Goal: Use online tool/utility: Utilize a website feature to perform a specific function

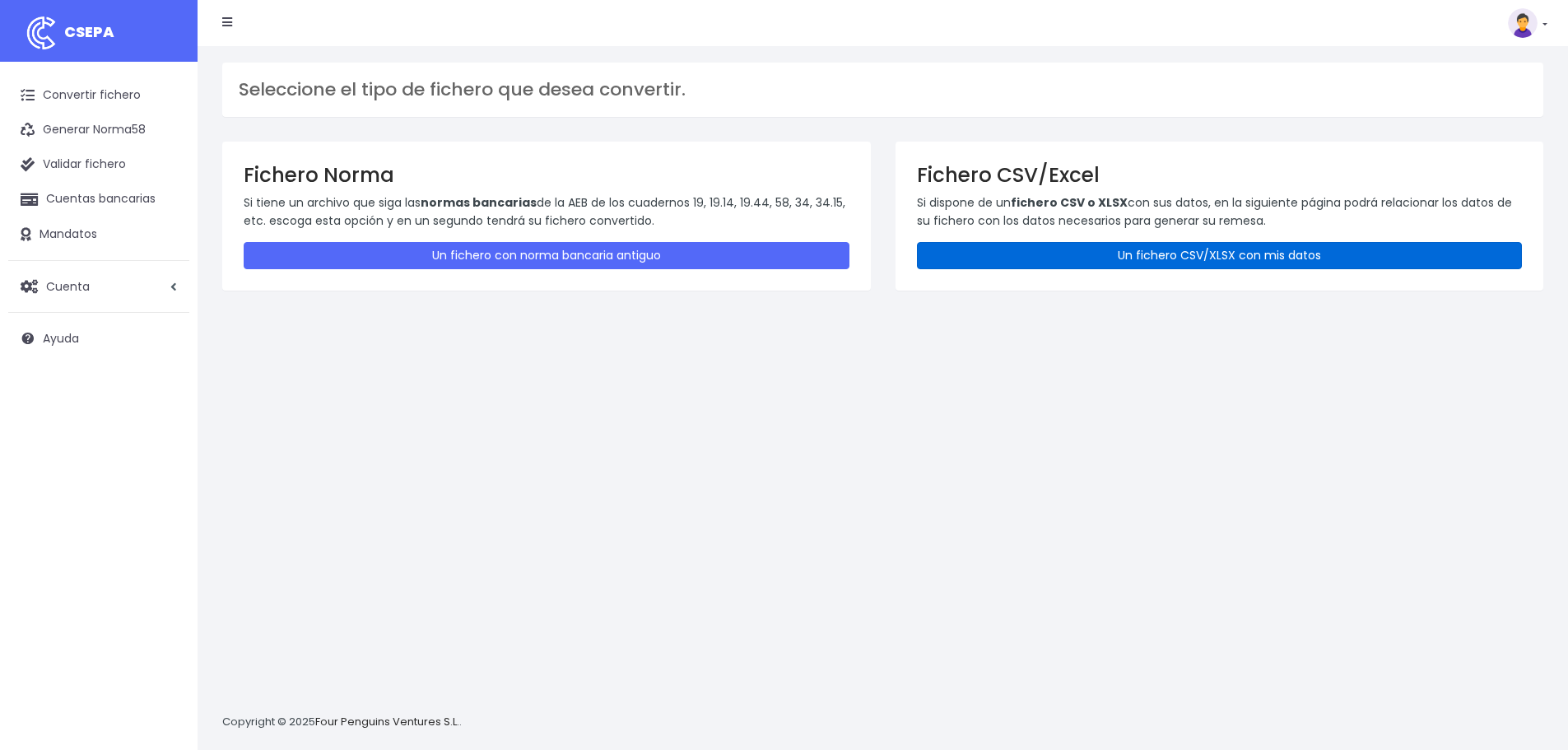
click at [1043, 244] on link "Un fichero CSV/XLSX con mis datos" at bounding box center [1219, 255] width 606 height 27
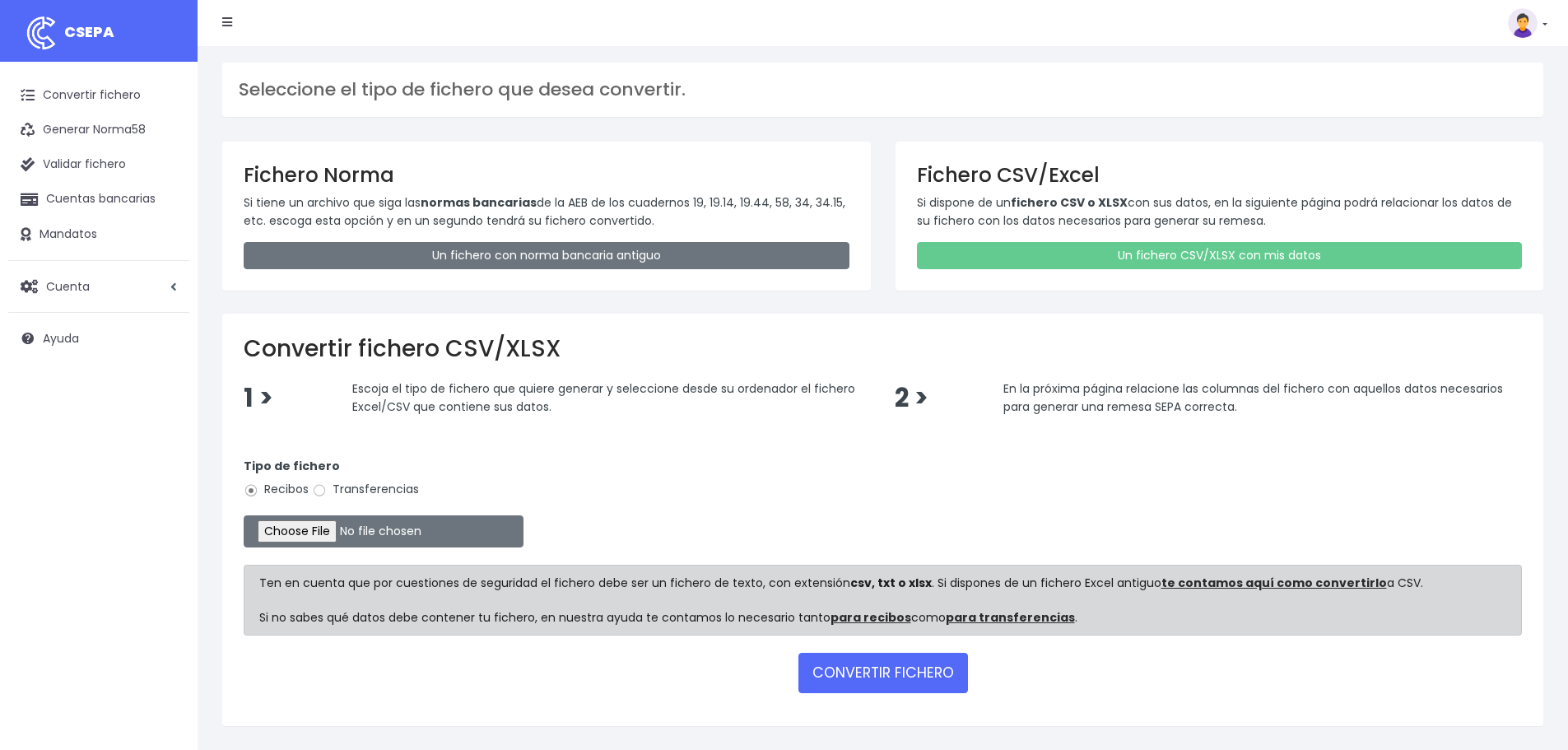
click at [337, 494] on label "Transferencias" at bounding box center [366, 489] width 107 height 17
click at [326, 494] on input "Transferencias" at bounding box center [319, 490] width 15 height 15
radio input "true"
click at [312, 525] on input "file" at bounding box center [383, 532] width 280 height 32
type input "C:\fakepath\PLANTILLASEPA NORDESTE FINI 29.09.25.csv"
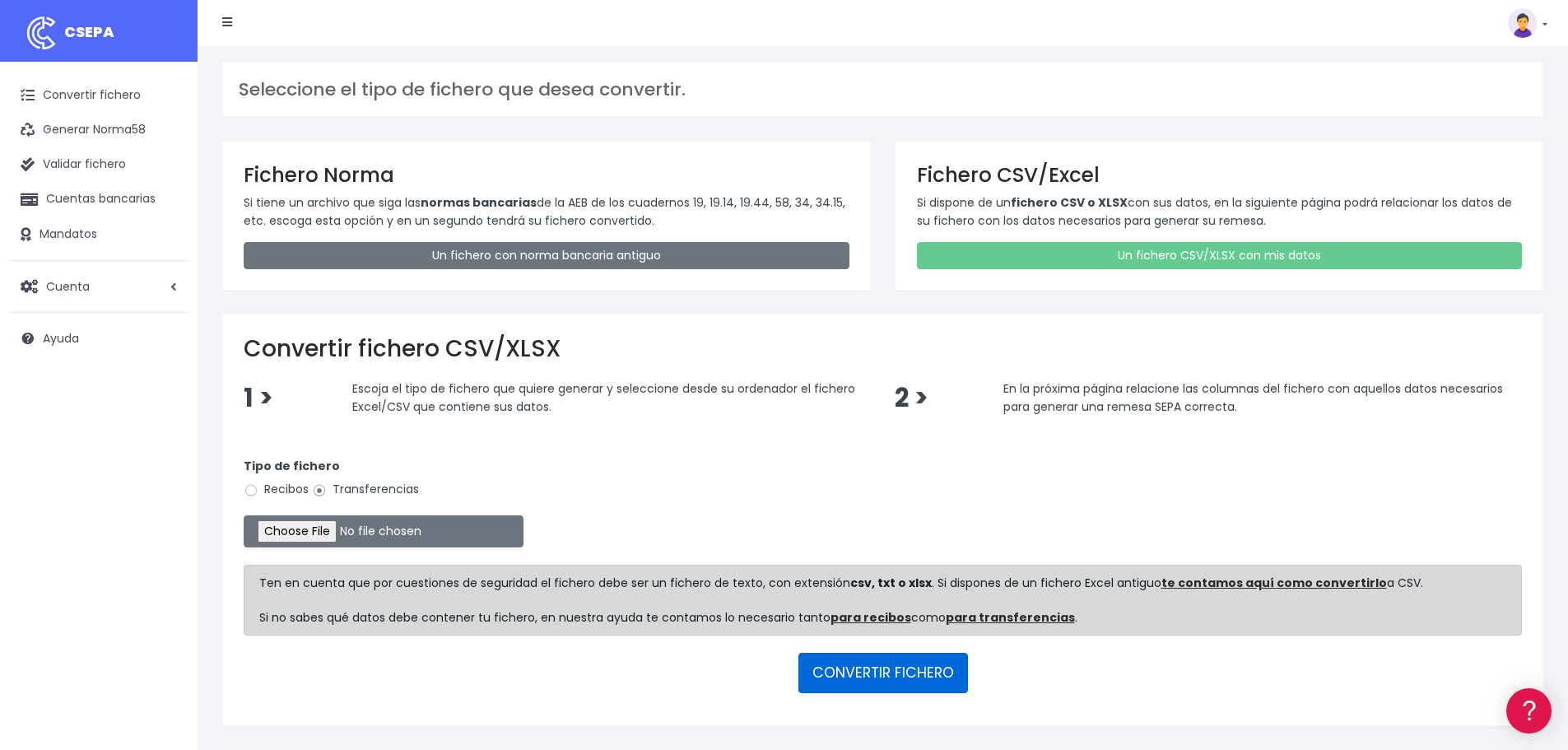
click at [908, 672] on button "CONVERTIR FICHERO" at bounding box center [883, 673] width 170 height 39
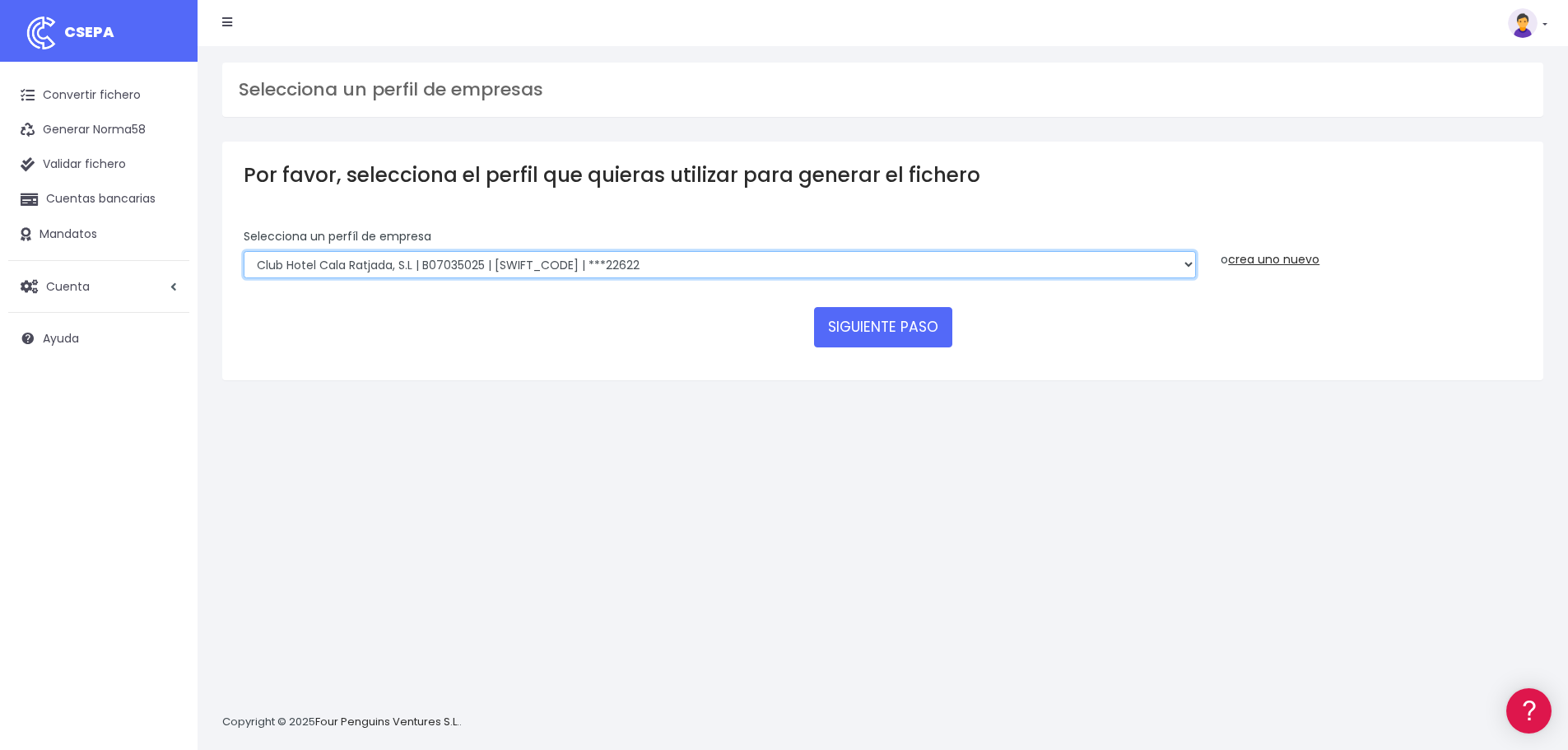
click at [386, 261] on select "World 2 Meet SLU | B62880992001 | BSABESBBXXX | ***97721 WORLD2MEET,S.L.U | B62…" at bounding box center [719, 265] width 952 height 28
select select "1314"
click at [243, 251] on select "World 2 Meet SLU | B62880992001 | BSABESBBXXX | ***97721 WORLD2MEET,S.L.U | B62…" at bounding box center [719, 265] width 952 height 28
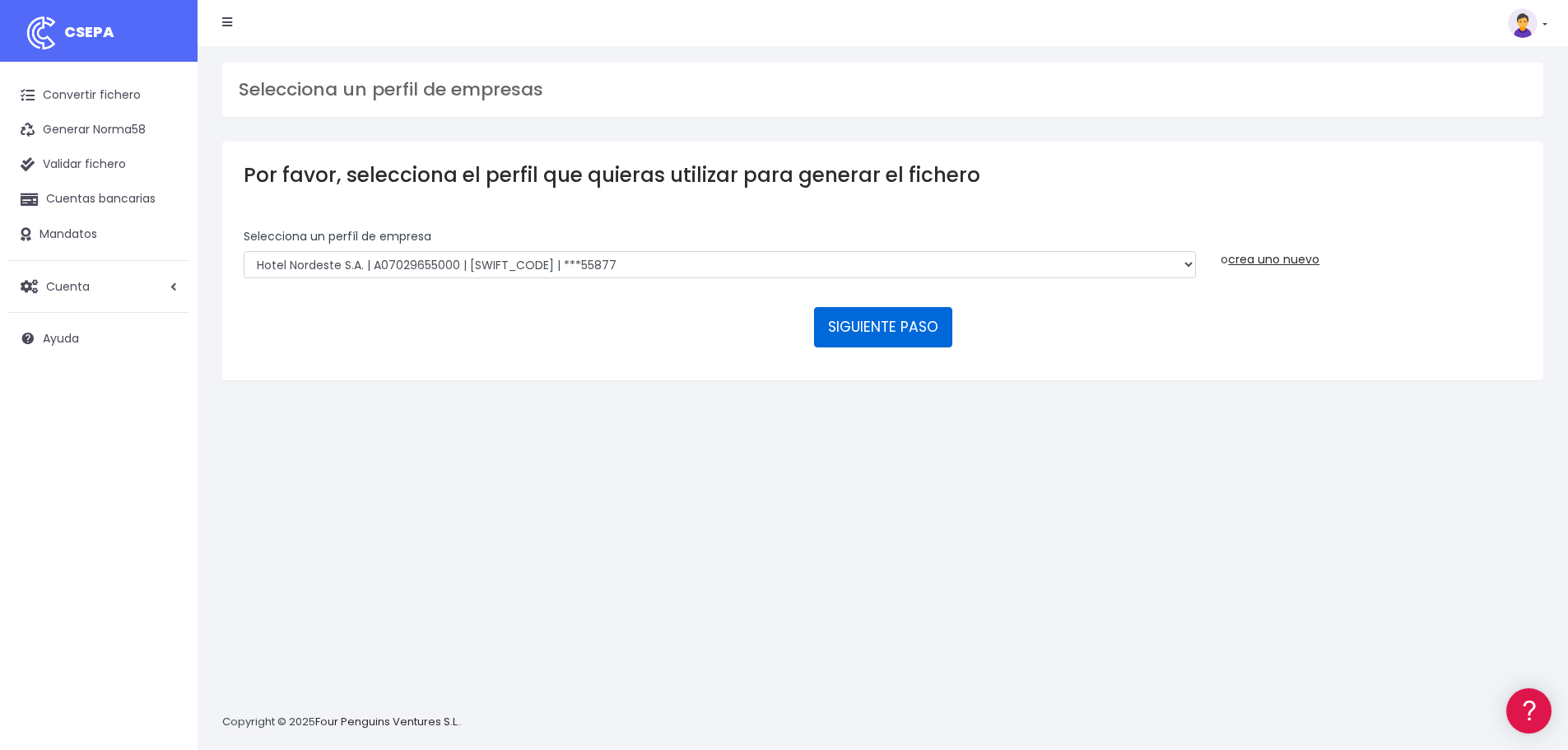
click at [871, 327] on button "SIGUIENTE PASO" at bounding box center [883, 327] width 139 height 39
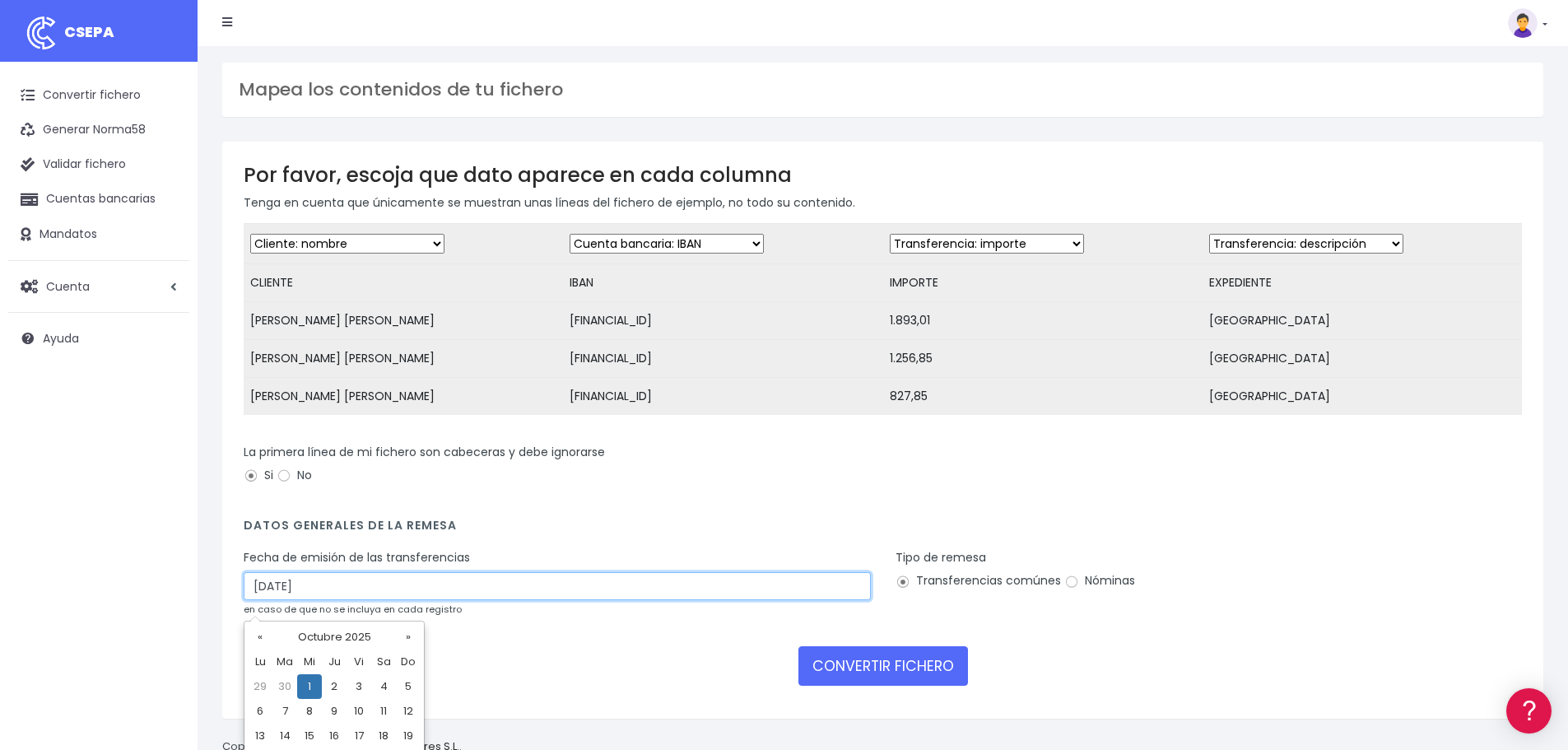
click at [277, 601] on input "[DATE]" at bounding box center [556, 585] width 627 height 28
click at [253, 687] on td "29" at bounding box center [260, 687] width 25 height 25
type input "[DATE]"
click at [1077, 590] on label "Nóminas" at bounding box center [1099, 580] width 71 height 17
click at [1077, 590] on input "Nóminas" at bounding box center [1072, 582] width 15 height 15
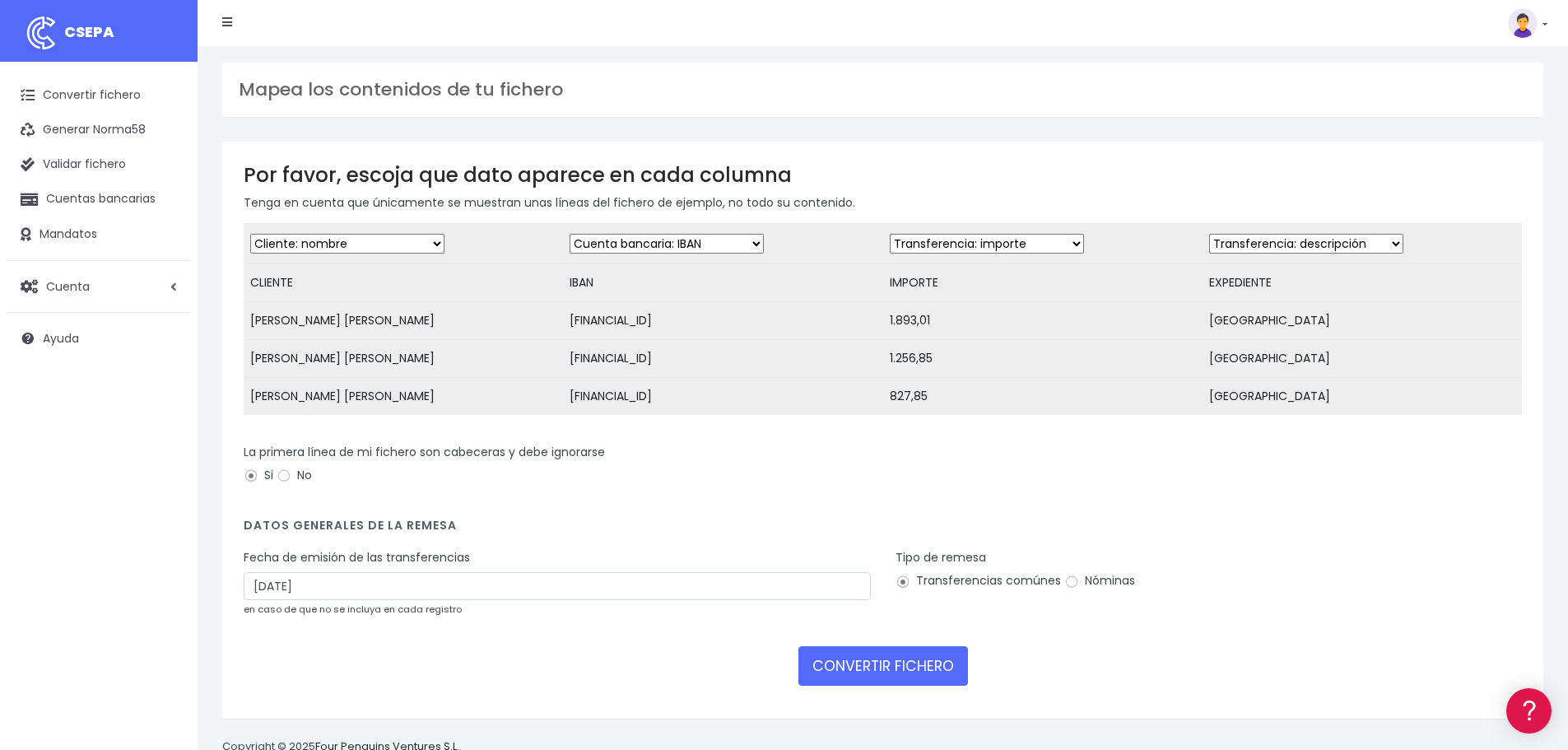
radio input "true"
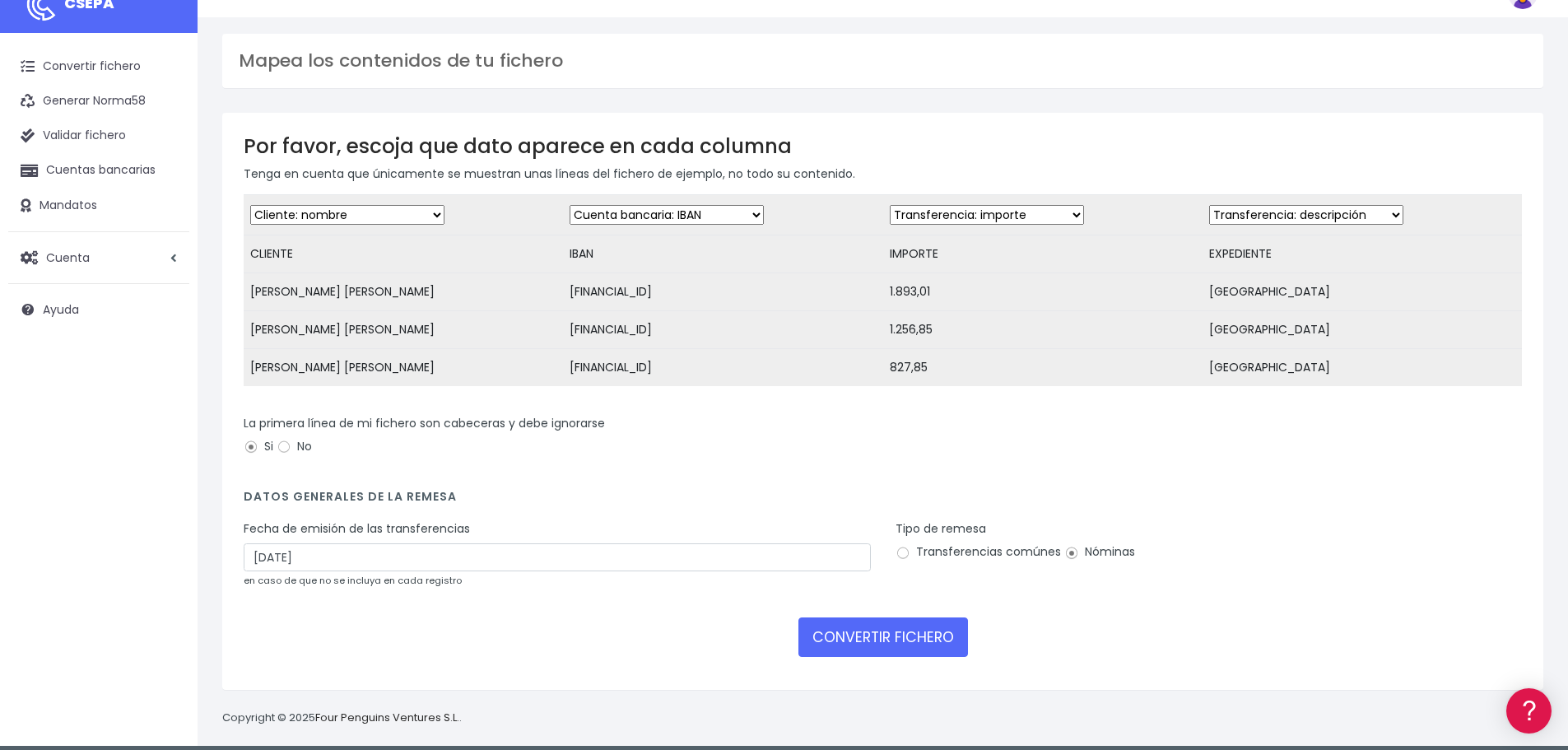
scroll to position [53, 0]
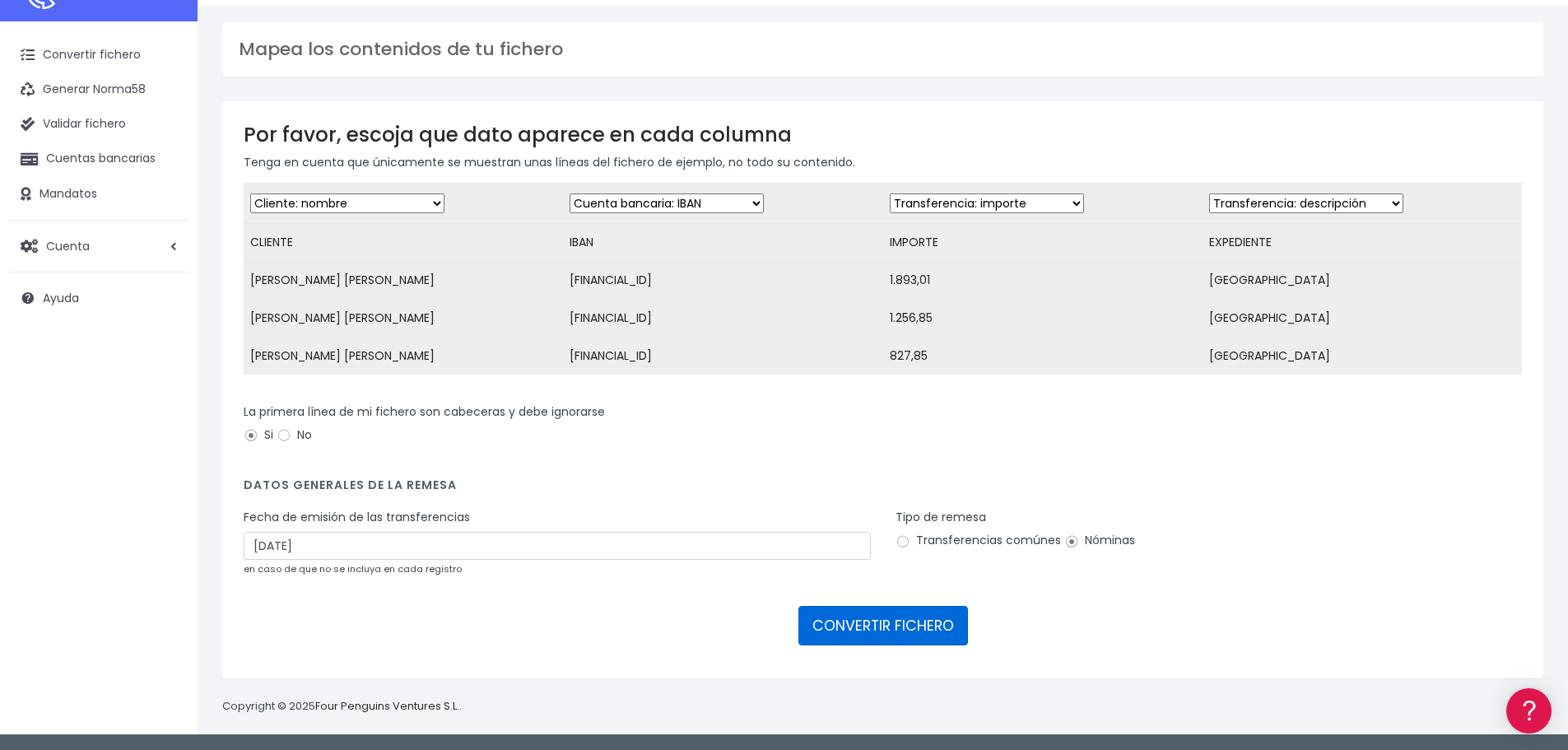
click at [903, 626] on button "CONVERTIR FICHERO" at bounding box center [883, 626] width 170 height 39
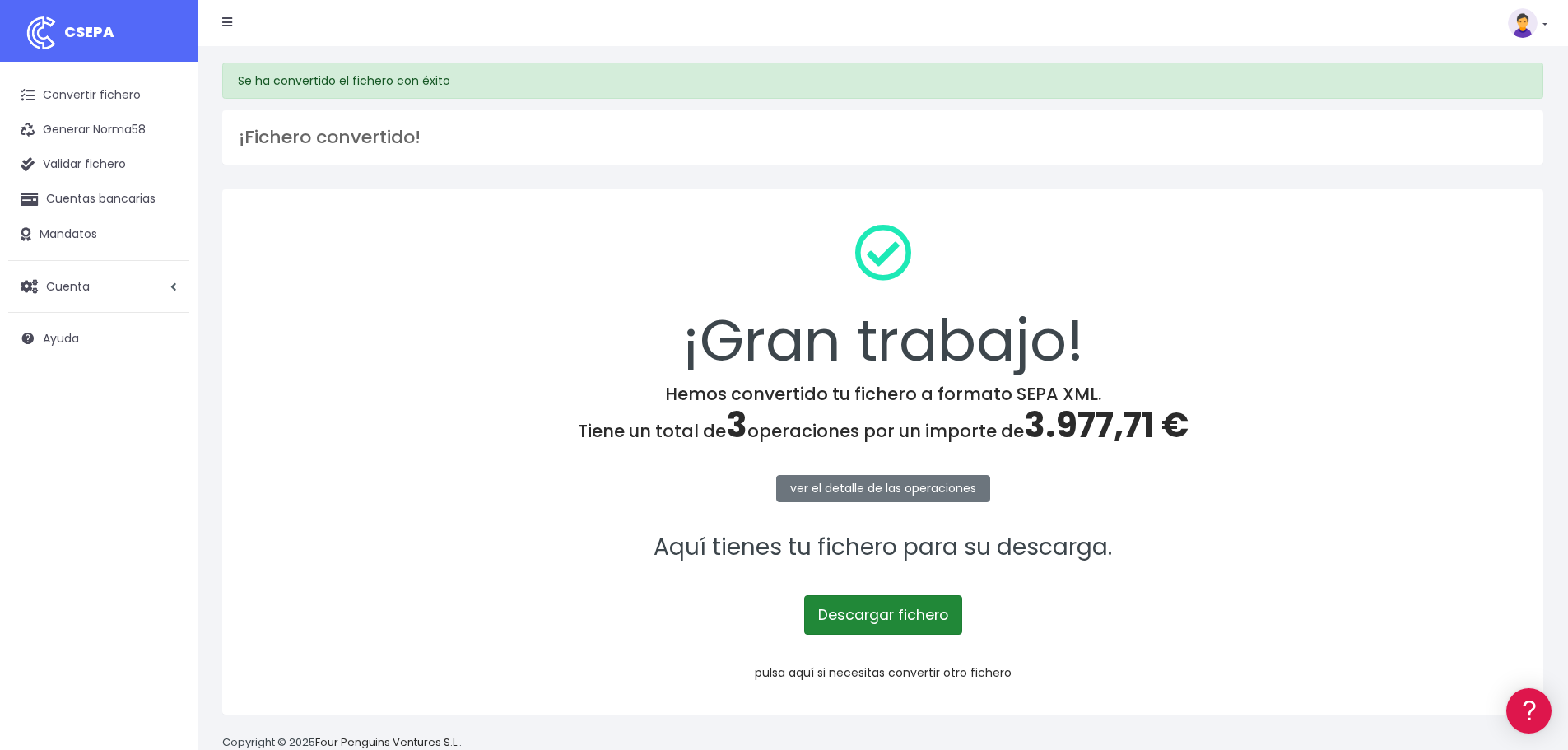
click at [902, 623] on link "Descargar fichero" at bounding box center [883, 615] width 158 height 39
click at [909, 671] on link "pulsa aquí si necesitas convertir otro fichero" at bounding box center [883, 672] width 257 height 16
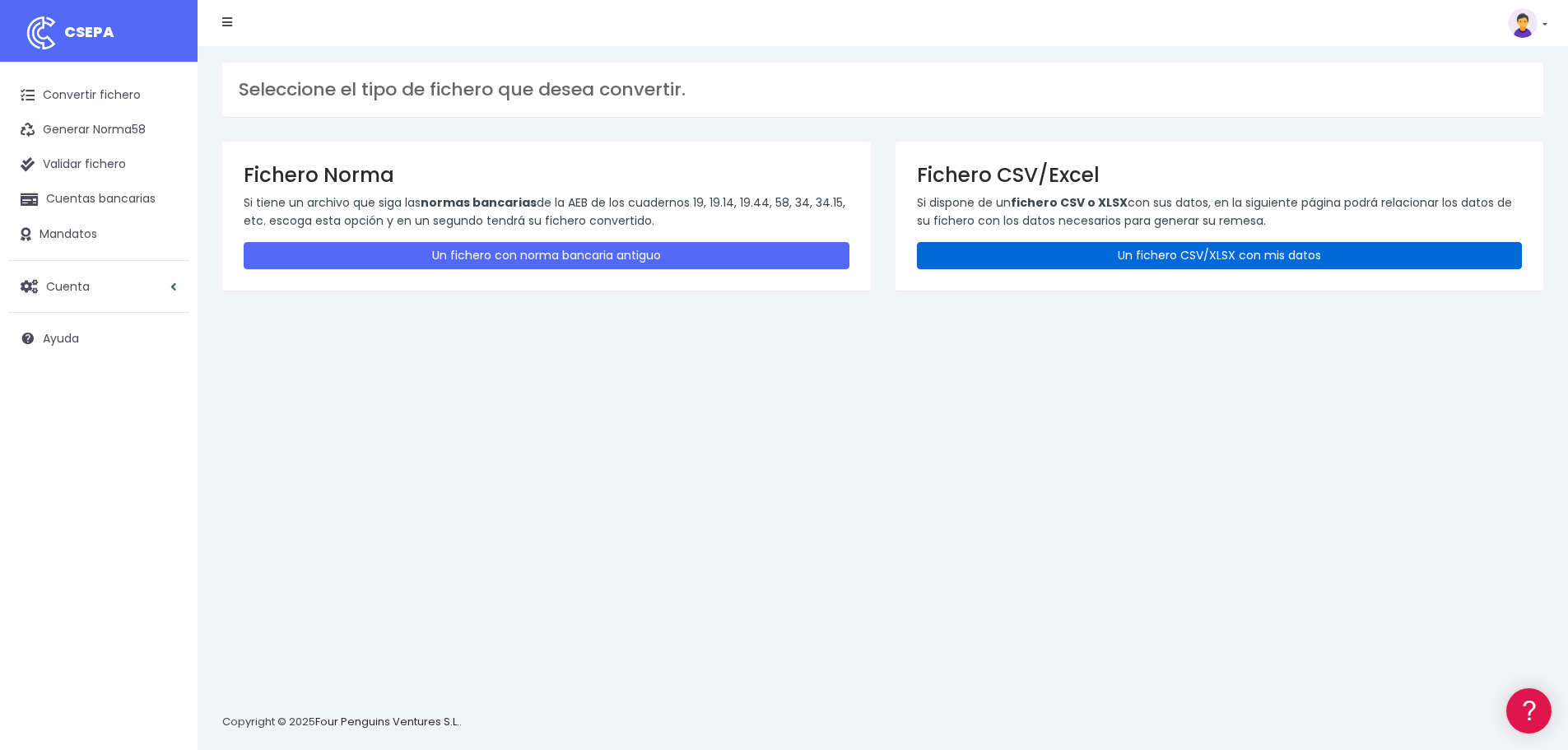
click at [1030, 255] on link "Un fichero CSV/XLSX con mis datos" at bounding box center [1219, 255] width 606 height 27
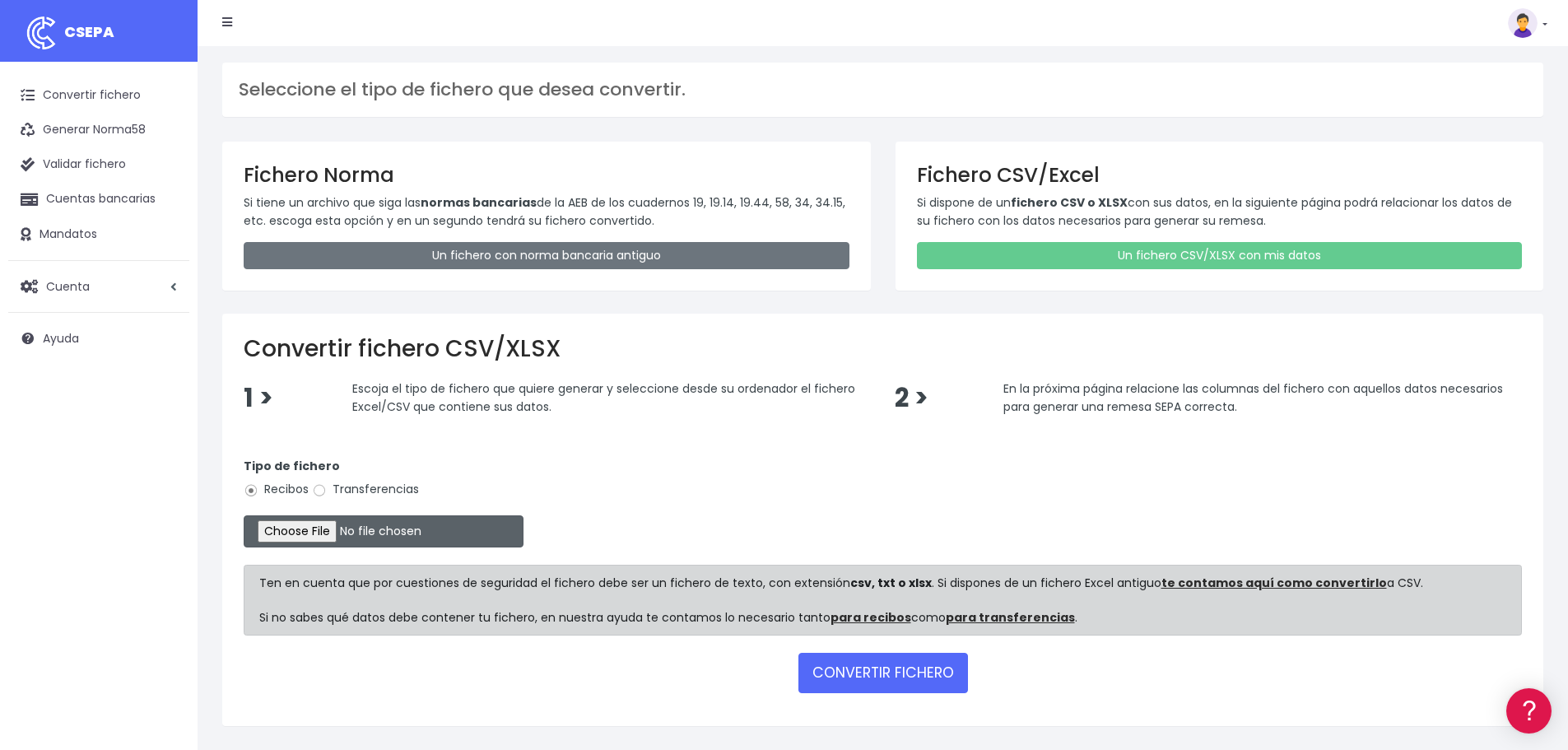
drag, startPoint x: 337, startPoint y: 538, endPoint x: 252, endPoint y: 617, distance: 116.0
click at [242, 628] on div "Convertir fichero CSV/XLSX 1 > Escoja el tipo de fichero que quiere generar y s…" at bounding box center [882, 520] width 1321 height 413
drag, startPoint x: 326, startPoint y: 486, endPoint x: 325, endPoint y: 498, distance: 12.0
click at [326, 488] on input "Transferencias" at bounding box center [319, 490] width 15 height 15
radio input "true"
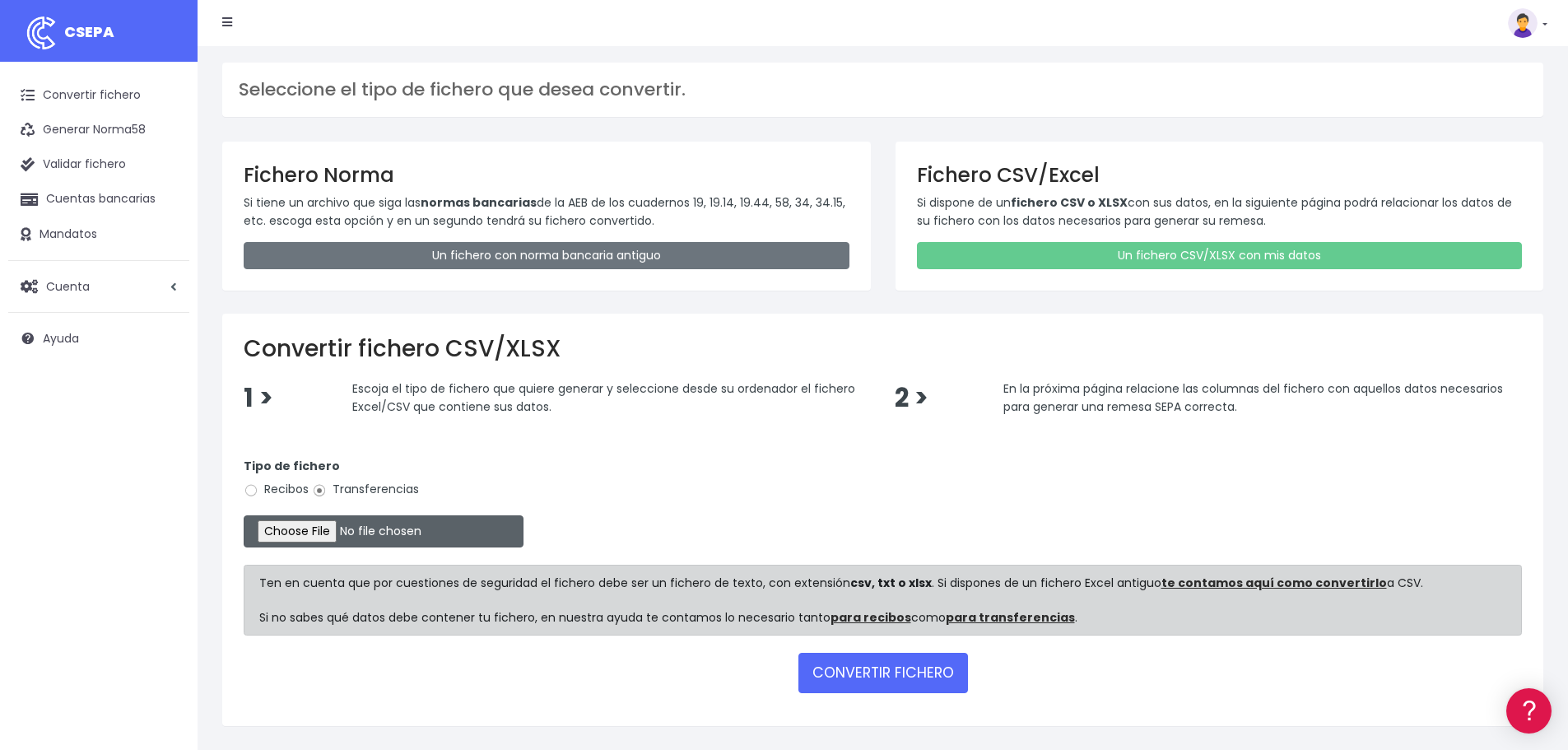
click at [313, 536] on input "file" at bounding box center [383, 532] width 280 height 32
type input "C:\fakepath\PLANTILLASEPA NORDESTE 29.09.25.csv"
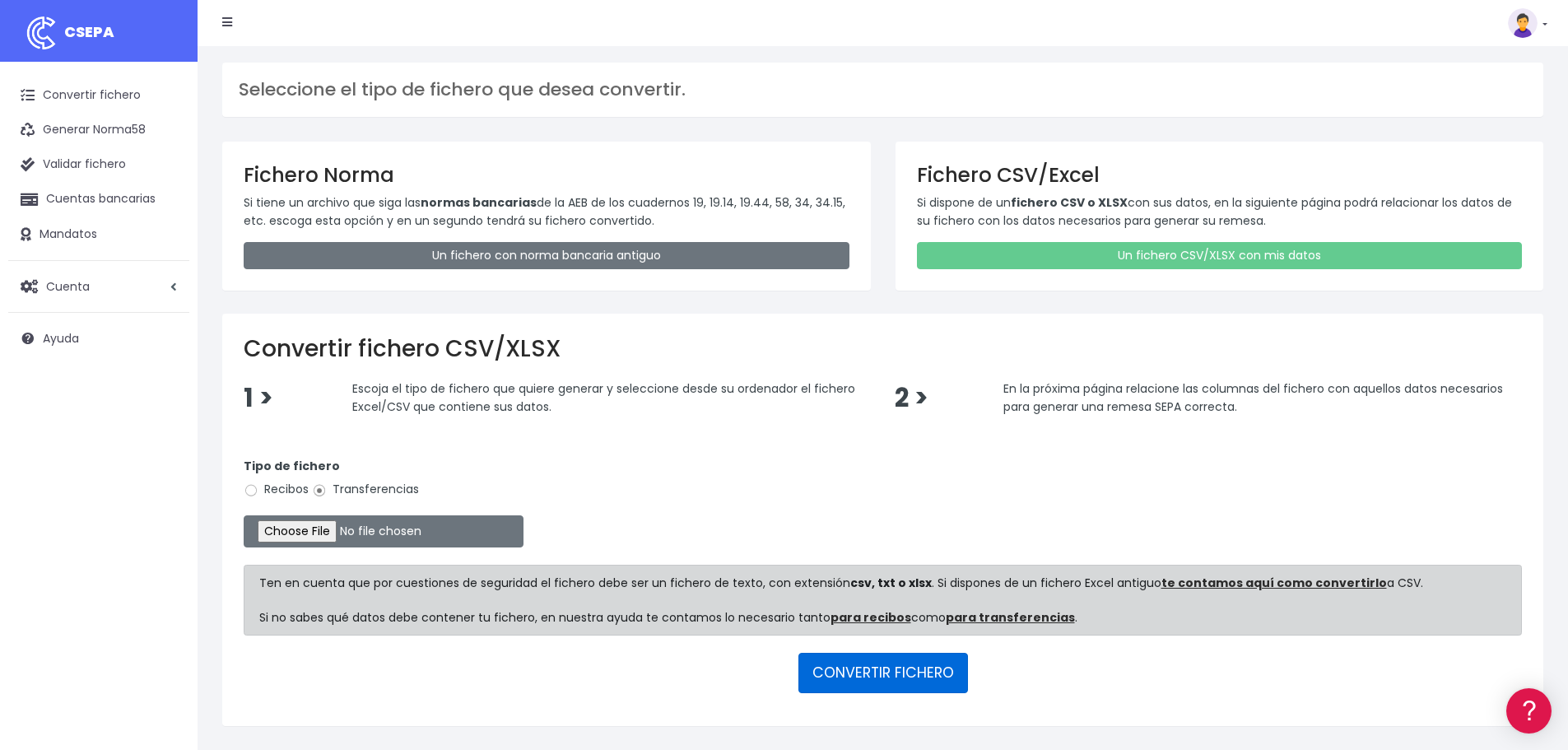
click at [892, 671] on button "CONVERTIR FICHERO" at bounding box center [883, 673] width 170 height 39
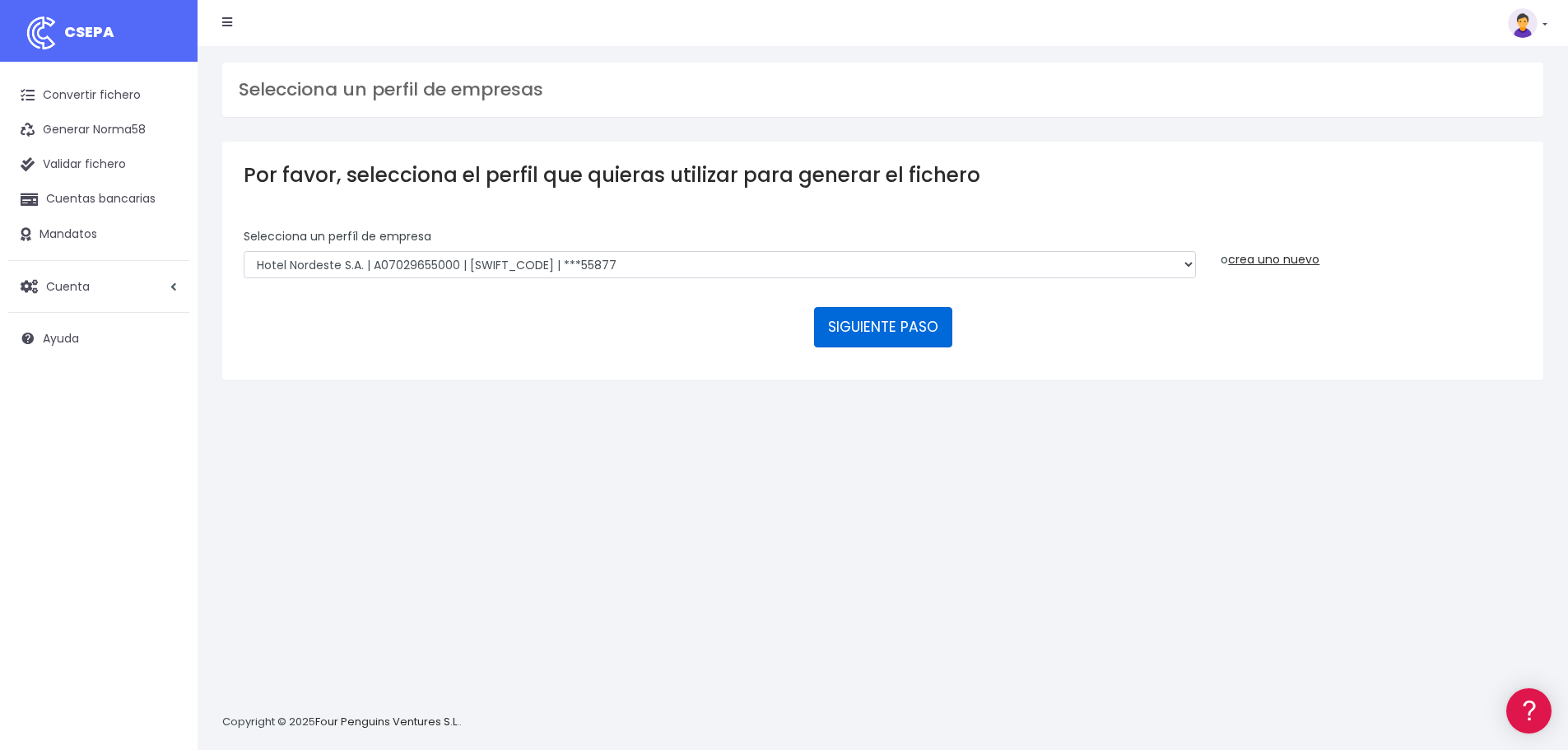
click at [860, 329] on button "SIGUIENTE PASO" at bounding box center [883, 327] width 139 height 39
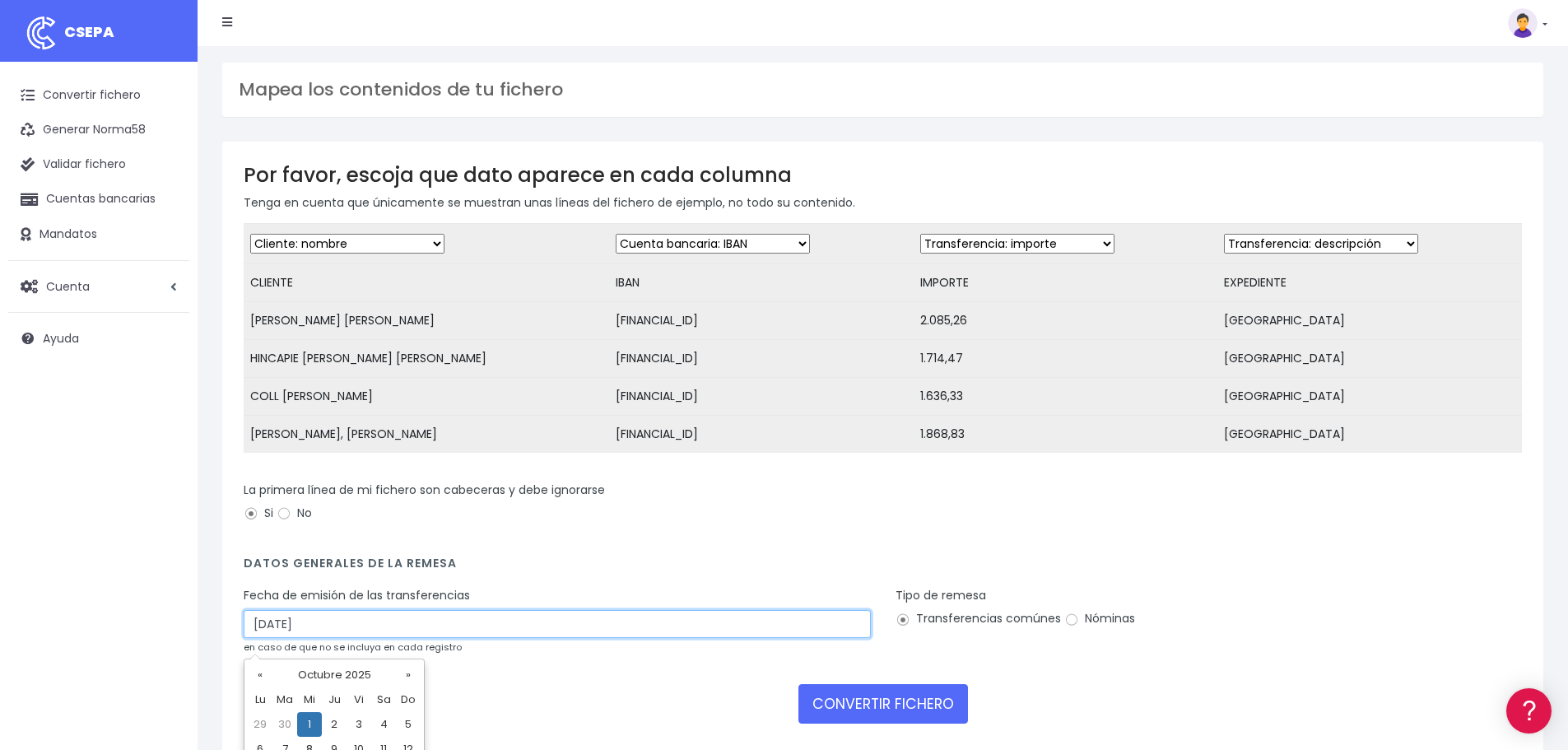
click at [296, 635] on input "[DATE]" at bounding box center [556, 624] width 627 height 28
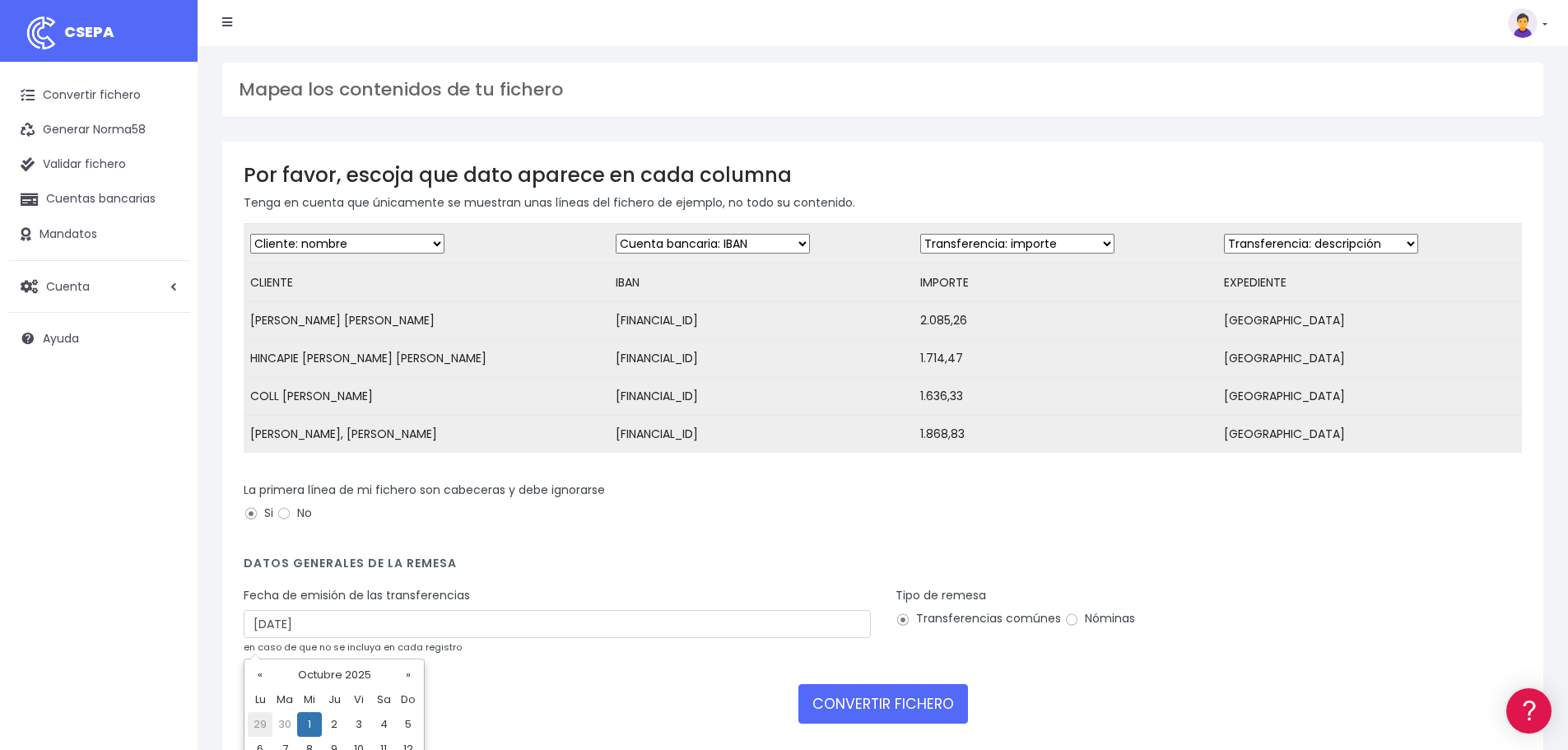
click at [255, 724] on td "29" at bounding box center [260, 725] width 25 height 25
type input "[DATE]"
click at [1066, 627] on input "Nóminas" at bounding box center [1072, 620] width 15 height 15
radio input "true"
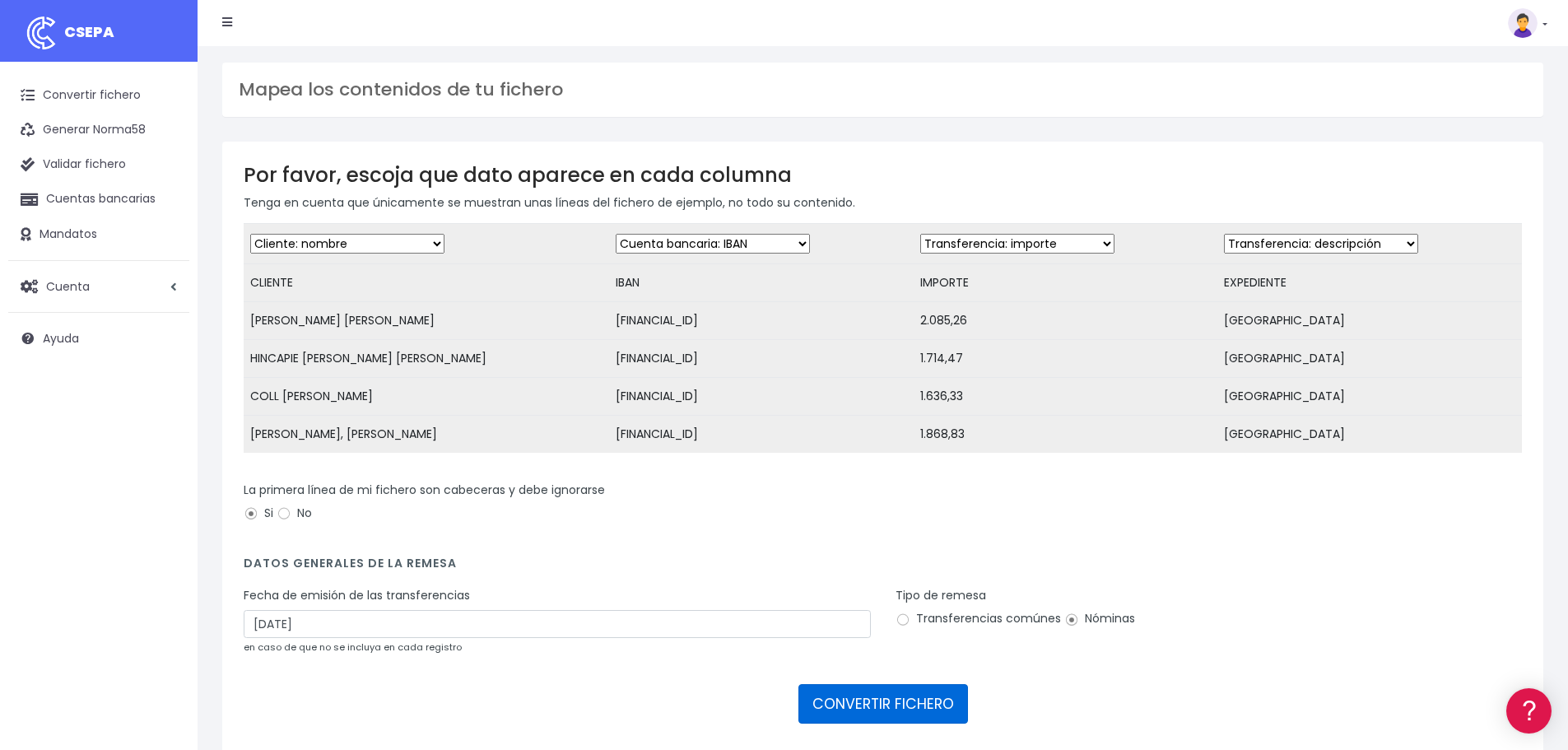
click at [841, 713] on button "CONVERTIR FICHERO" at bounding box center [883, 704] width 170 height 39
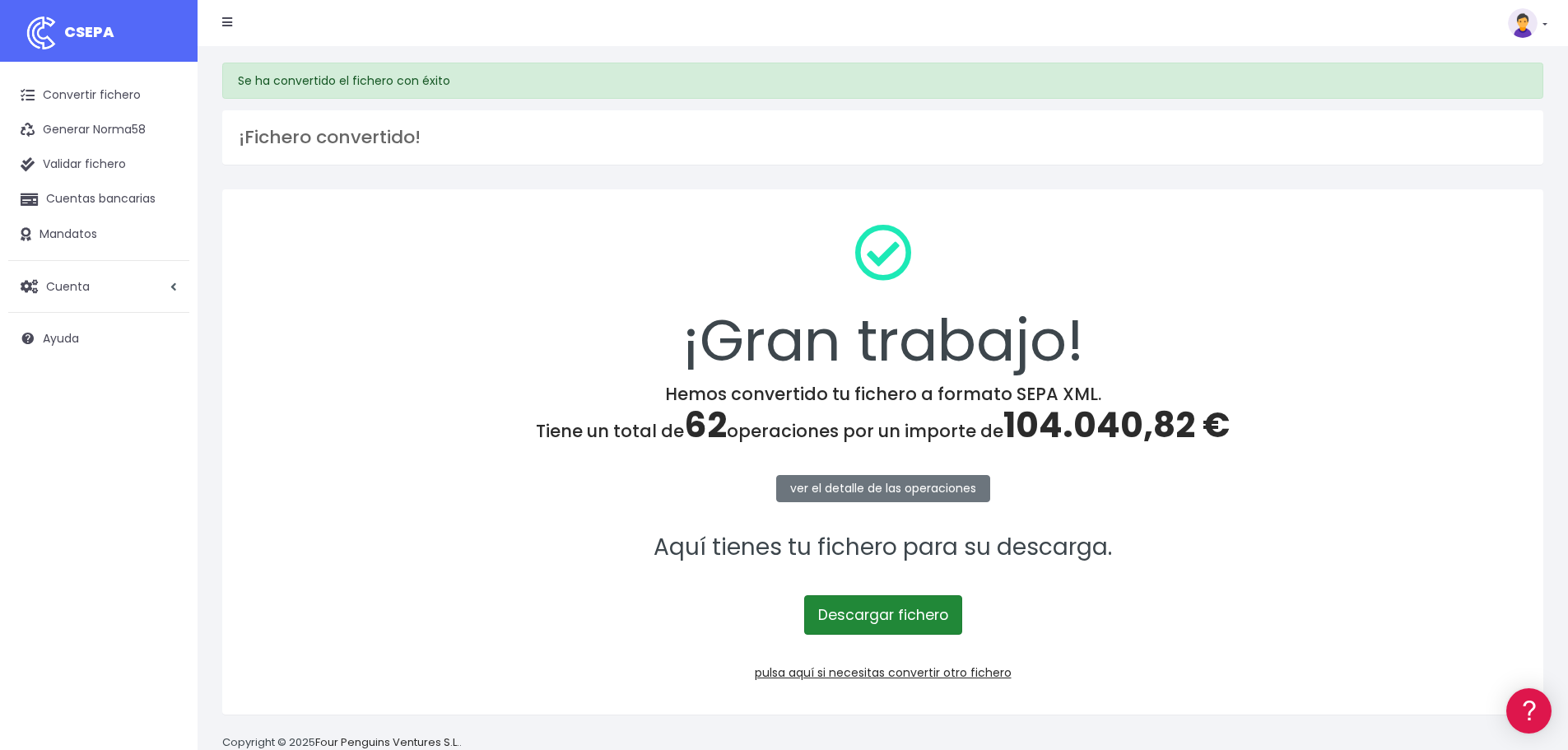
click at [908, 614] on link "Descargar fichero" at bounding box center [883, 615] width 158 height 39
